Goal: Navigation & Orientation: Find specific page/section

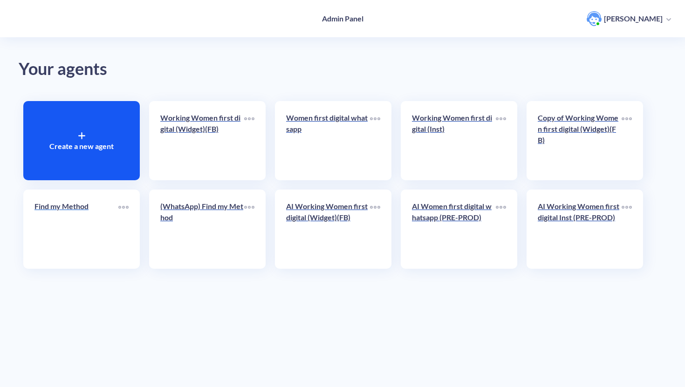
click at [88, 211] on p "Find my Method" at bounding box center [77, 206] width 84 height 11
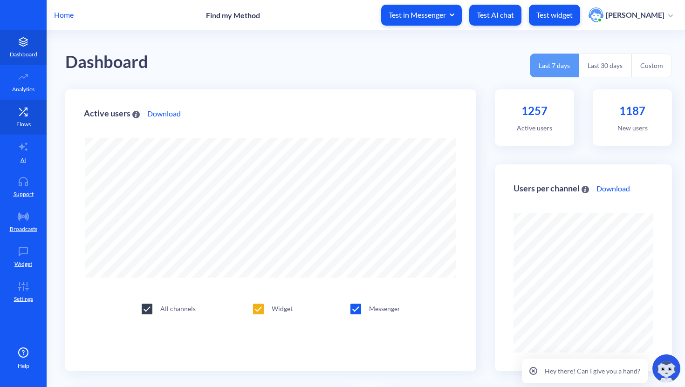
scroll to position [387, 685]
click at [25, 119] on link "Flows" at bounding box center [23, 117] width 47 height 35
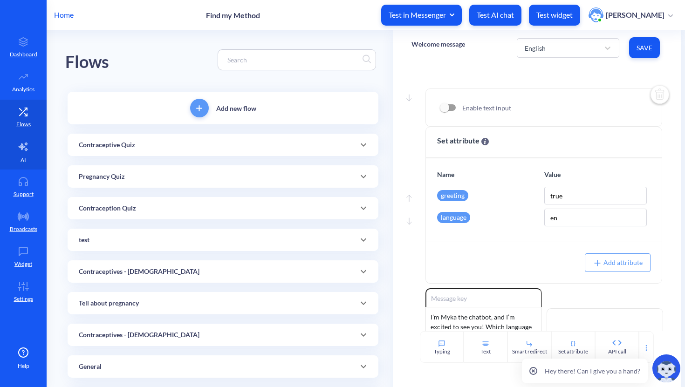
click at [24, 155] on link "AI" at bounding box center [23, 152] width 47 height 35
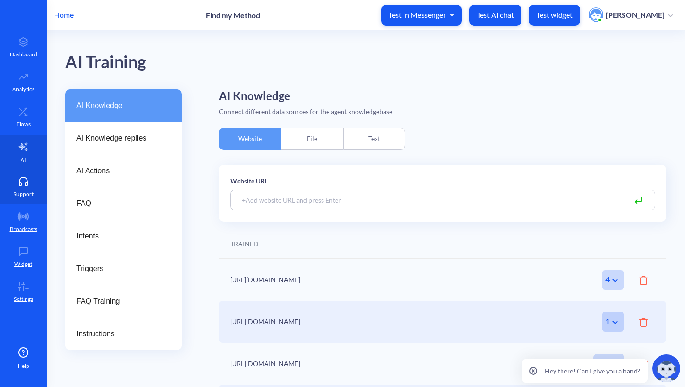
click at [24, 187] on link "Support" at bounding box center [23, 187] width 47 height 35
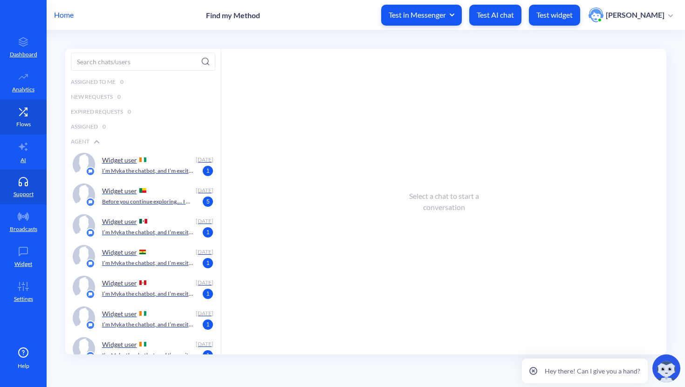
click at [33, 111] on link "Flows" at bounding box center [23, 117] width 47 height 35
